Goal: Check status: Check status

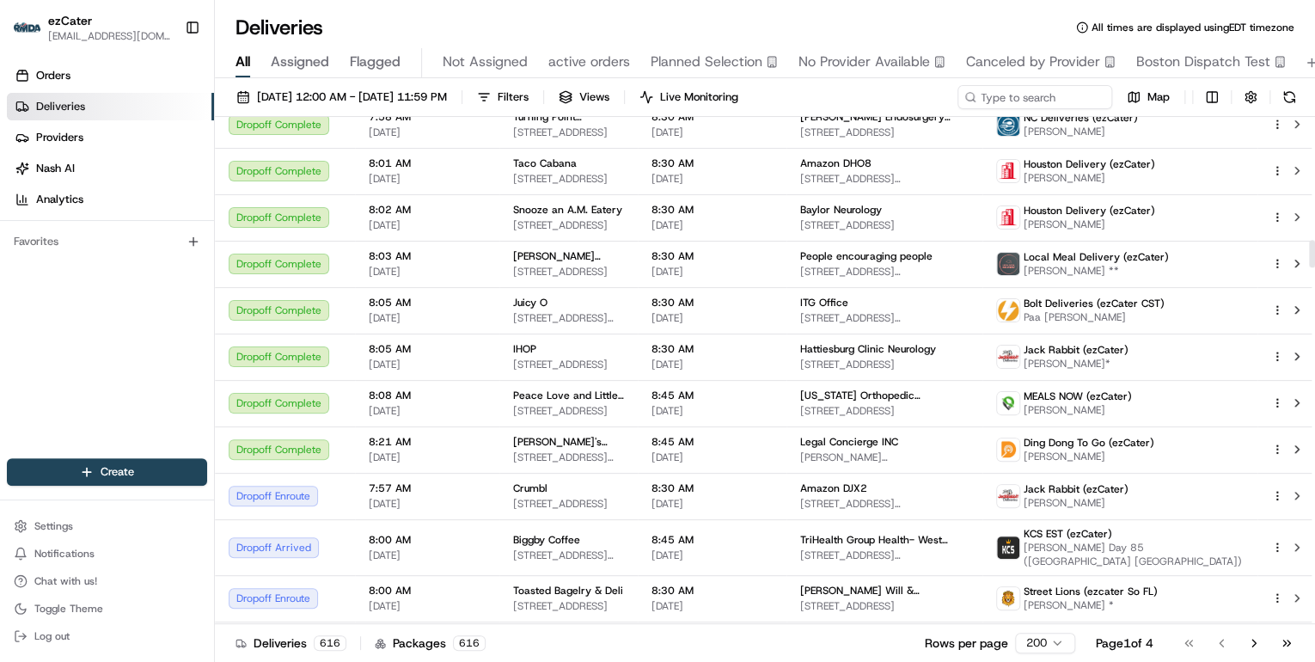
scroll to position [2544, 0]
